Goal: Navigation & Orientation: Go to known website

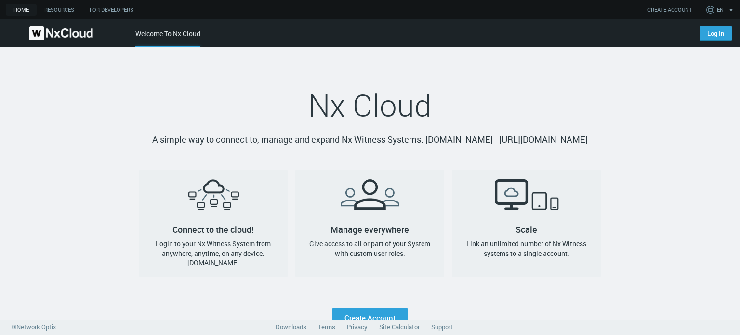
click at [423, 82] on nx-landing-component "Nx Cloud A simple way to connect to, manage and expand Nx Witness Systems. qa.c…" at bounding box center [370, 187] width 740 height 280
click at [636, 182] on nx-landing-component "Nx Cloud A simple way to connect to, manage and expand Nx Witness Systems. qa.c…" at bounding box center [370, 187] width 740 height 280
